Goal: Communication & Community: Answer question/provide support

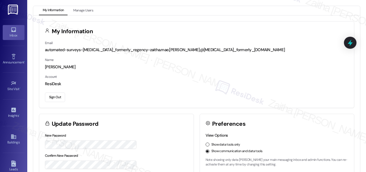
click at [14, 31] on icon at bounding box center [13, 30] width 5 height 5
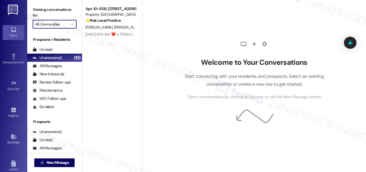
click at [60, 23] on input "All communities" at bounding box center [51, 24] width 33 height 9
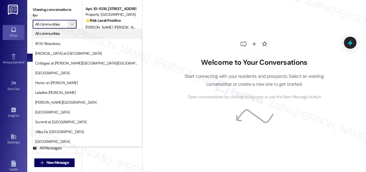
click at [60, 34] on span "All communities" at bounding box center [47, 33] width 25 height 5
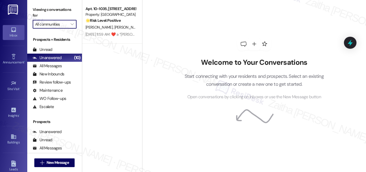
click at [59, 21] on input "All communities" at bounding box center [51, 24] width 33 height 9
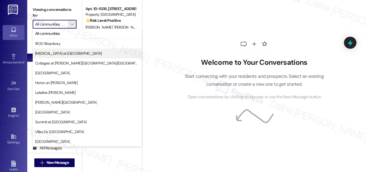
click at [58, 52] on span "[MEDICAL_DATA] at [GEOGRAPHIC_DATA]" at bounding box center [68, 53] width 67 height 5
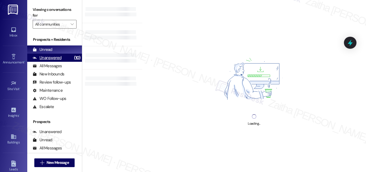
type input "[MEDICAL_DATA] at [GEOGRAPHIC_DATA]"
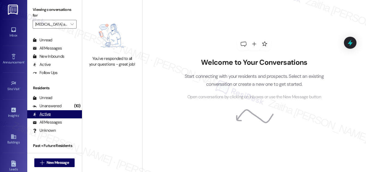
scroll to position [105, 0]
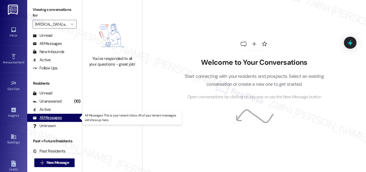
click at [60, 118] on div "All Messages" at bounding box center [47, 118] width 29 height 6
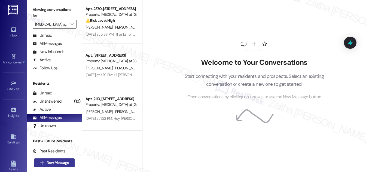
click at [50, 162] on span "New Message" at bounding box center [58, 163] width 22 height 6
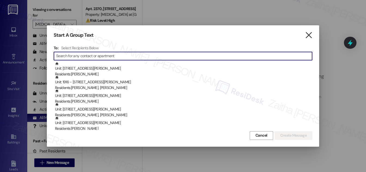
click at [308, 37] on icon "" at bounding box center [308, 35] width 7 height 6
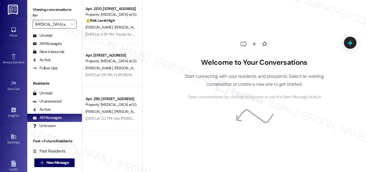
click at [62, 26] on input "[MEDICAL_DATA] at [GEOGRAPHIC_DATA]" at bounding box center [51, 24] width 33 height 9
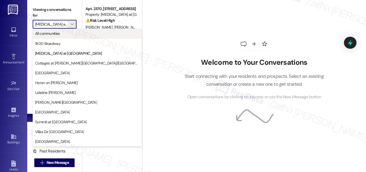
click at [54, 33] on span "All communities" at bounding box center [47, 33] width 25 height 5
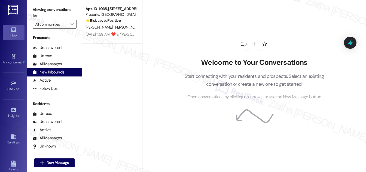
scroll to position [105, 0]
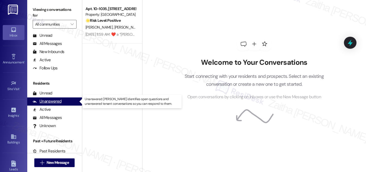
click at [47, 99] on div "Unanswered" at bounding box center [47, 102] width 29 height 6
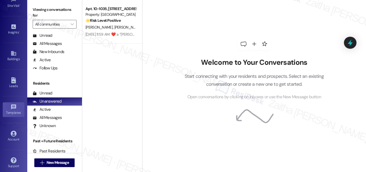
scroll to position [86, 0]
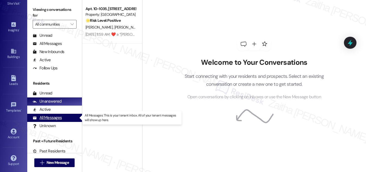
click at [47, 119] on div "All Messages" at bounding box center [47, 118] width 29 height 6
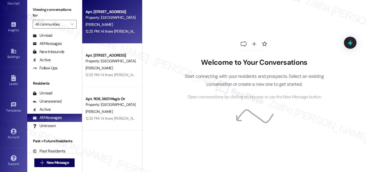
click at [120, 25] on div "[PERSON_NAME]" at bounding box center [110, 24] width 51 height 7
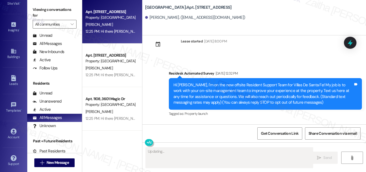
scroll to position [63, 0]
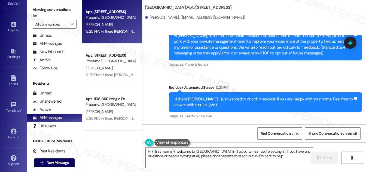
type textarea "Hi {{first_name}}, welcome to [GEOGRAPHIC_DATA]! I'm happy to hear you're settl…"
click at [14, 135] on div "Account" at bounding box center [13, 137] width 27 height 5
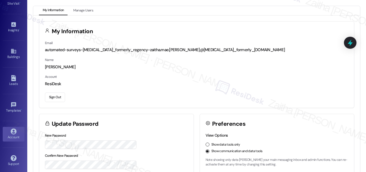
click at [51, 97] on button "Sign Out" at bounding box center [55, 98] width 20 height 10
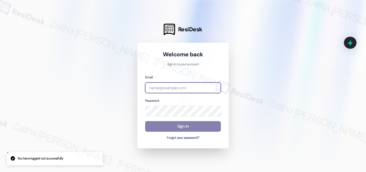
click at [200, 88] on input "email" at bounding box center [183, 88] width 76 height 11
type input "automated-surveys-rj_group-zaitha.mae.[PERSON_NAME]@rj_[DOMAIN_NAME]"
